Goal: Find specific page/section

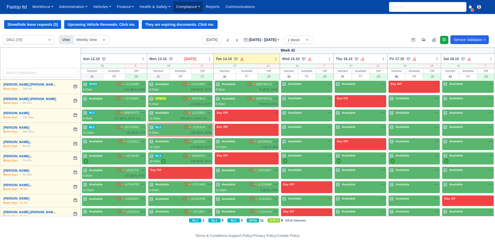
click at [191, 8] on link "Compliance" at bounding box center [188, 7] width 30 height 10
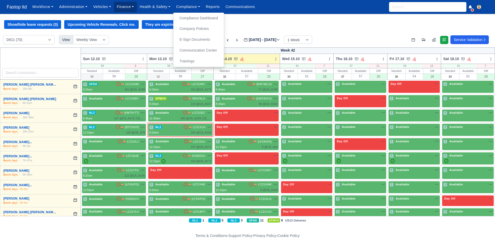
click at [119, 9] on link "Finance" at bounding box center [125, 7] width 23 height 10
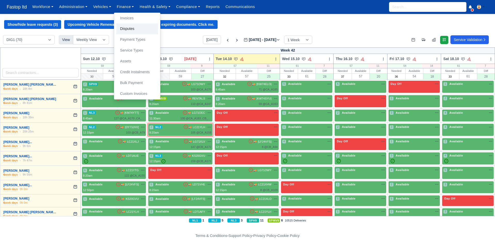
click at [136, 31] on link "Disputes" at bounding box center [137, 28] width 42 height 11
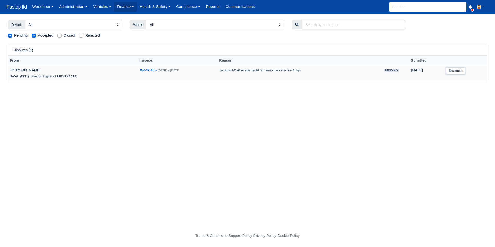
click at [462, 70] on link "Details" at bounding box center [455, 70] width 19 height 7
